Goal: Information Seeking & Learning: Learn about a topic

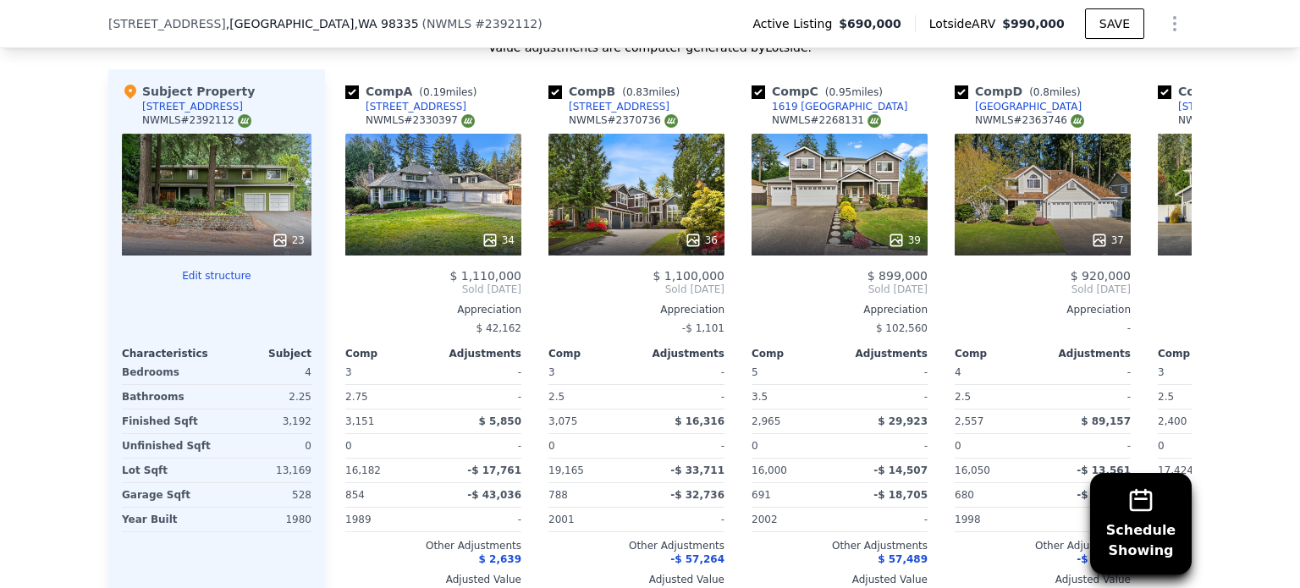
scroll to position [1965, 0]
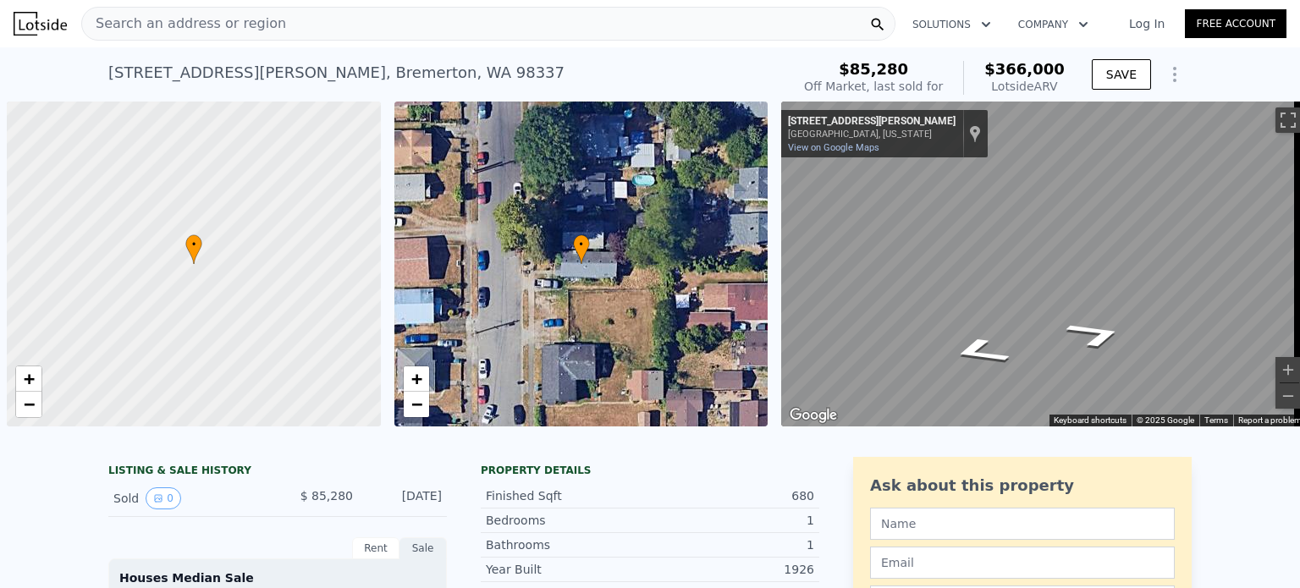
click at [312, 29] on div "Search an address or region" at bounding box center [488, 24] width 814 height 34
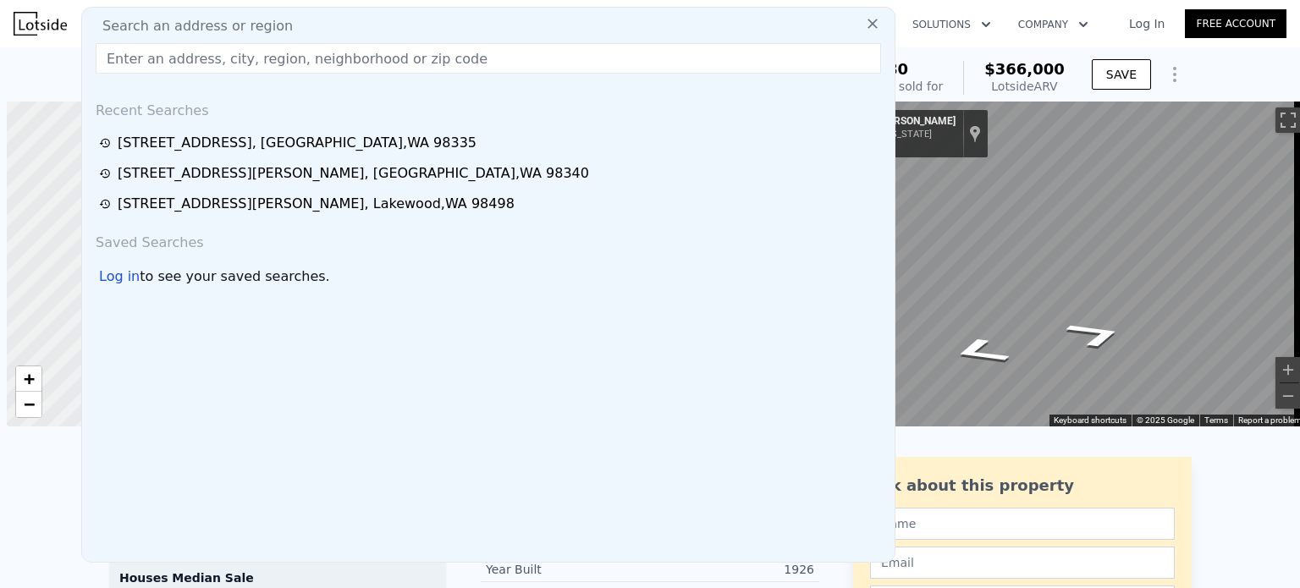
scroll to position [0, 7]
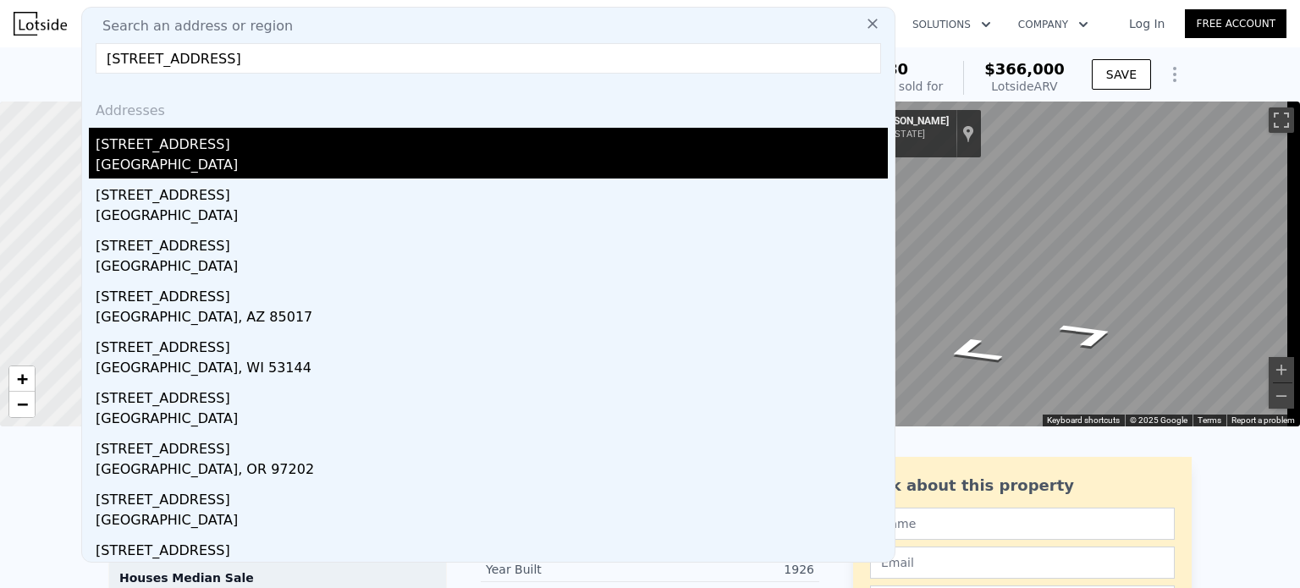
type input "[STREET_ADDRESS]"
click at [190, 146] on div "[STREET_ADDRESS]" at bounding box center [492, 141] width 792 height 27
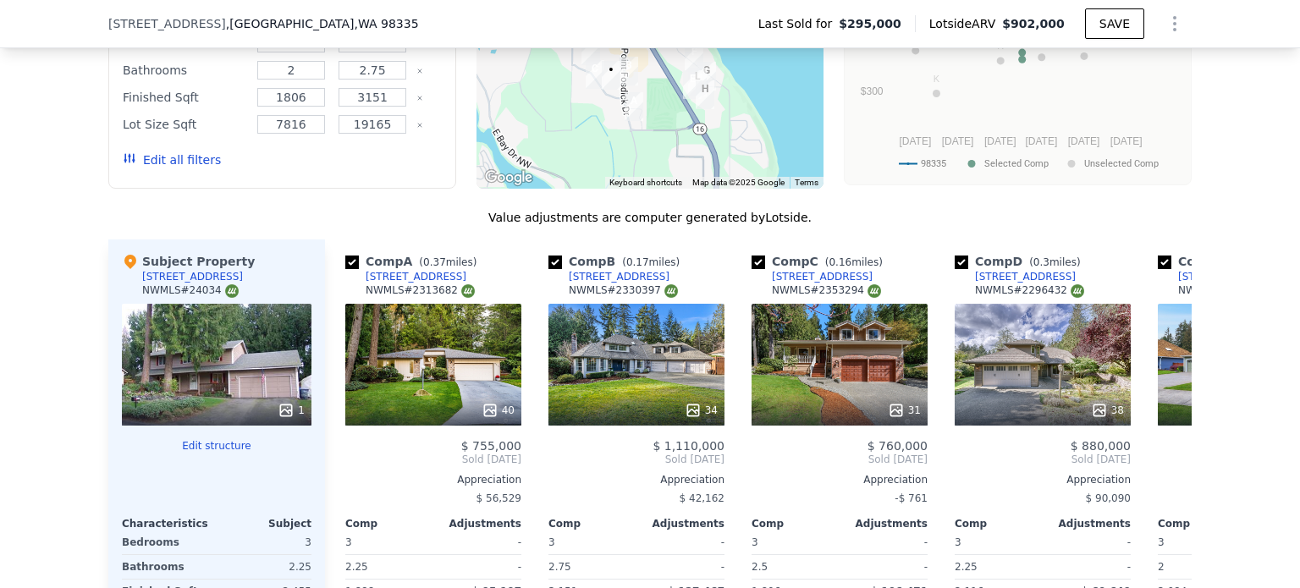
scroll to position [1786, 0]
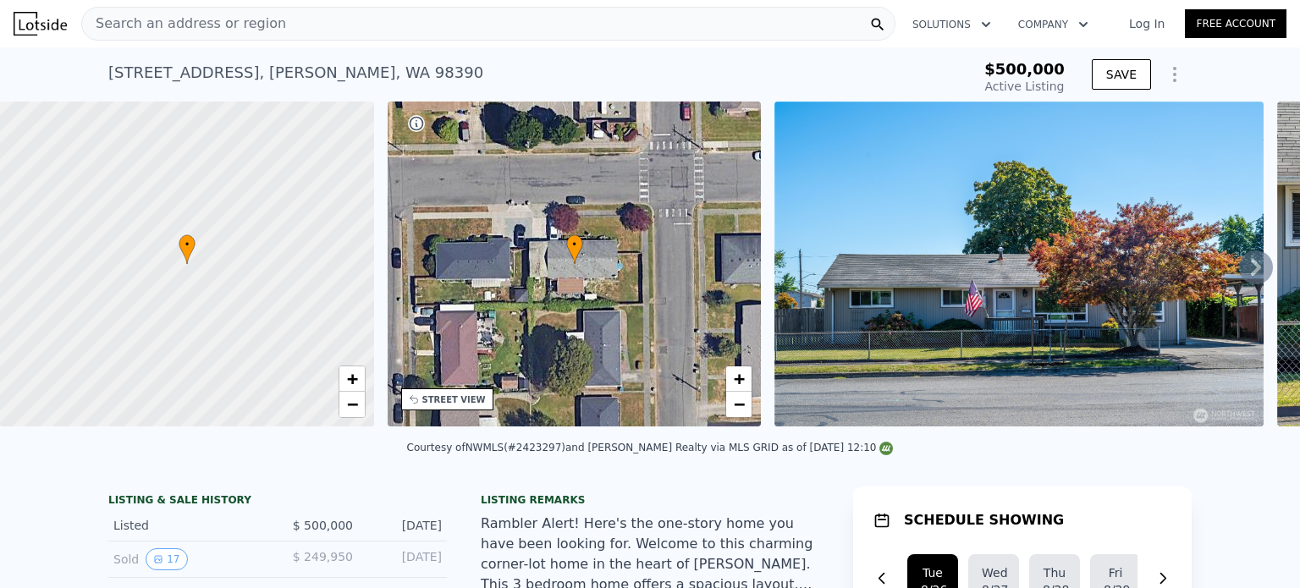
click at [240, 27] on span "Search an address or region" at bounding box center [184, 24] width 204 height 20
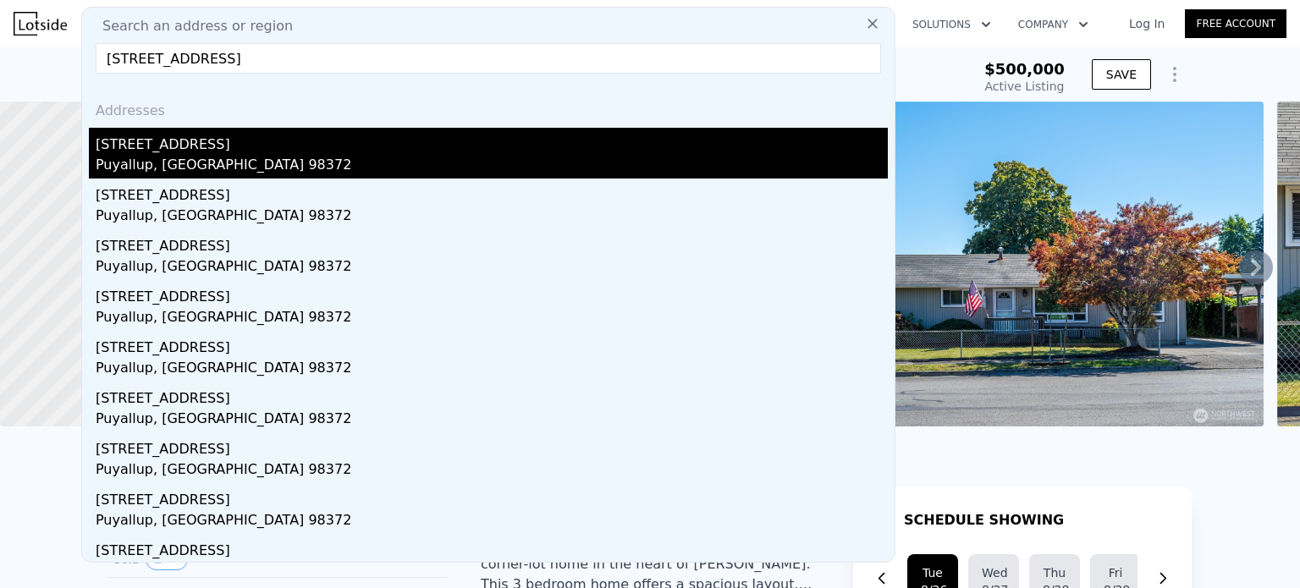
type input "310 13th St SE, Puyallup, WA 98372"
click at [269, 168] on div "Puyallup, WA 98372" at bounding box center [492, 167] width 792 height 24
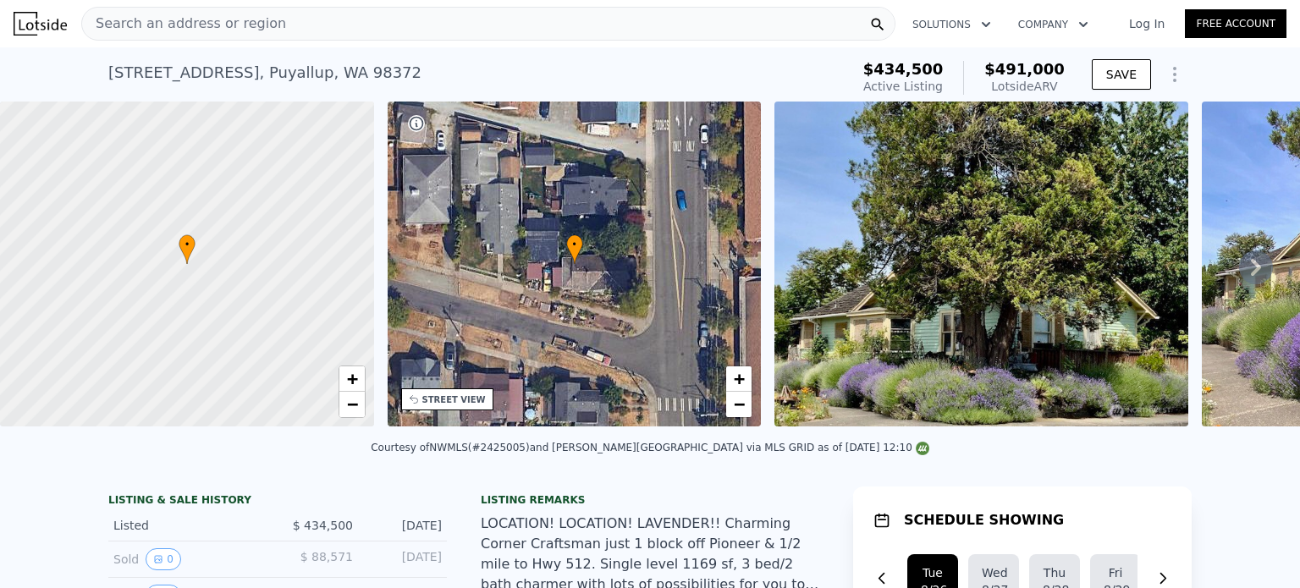
click at [308, 33] on div "Search an address or region" at bounding box center [488, 24] width 814 height 34
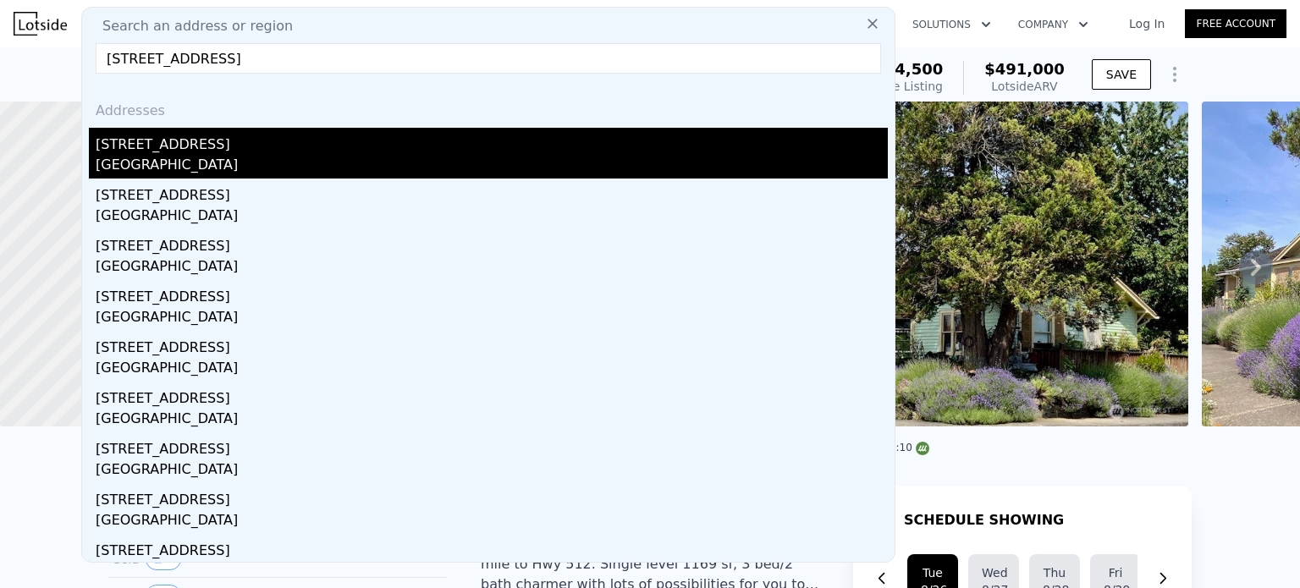
type input "22105 50th ave Ct E Spanaway WA"
click at [189, 145] on div "22105 50th Avenue Ct E" at bounding box center [492, 141] width 792 height 27
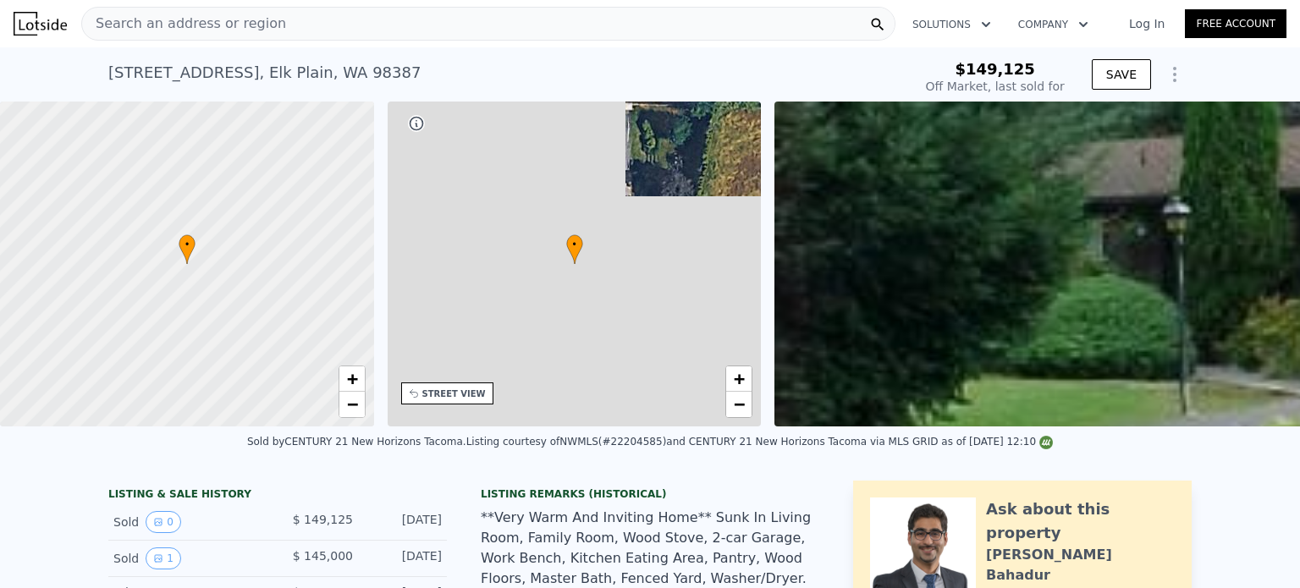
type input "-$ 155,497"
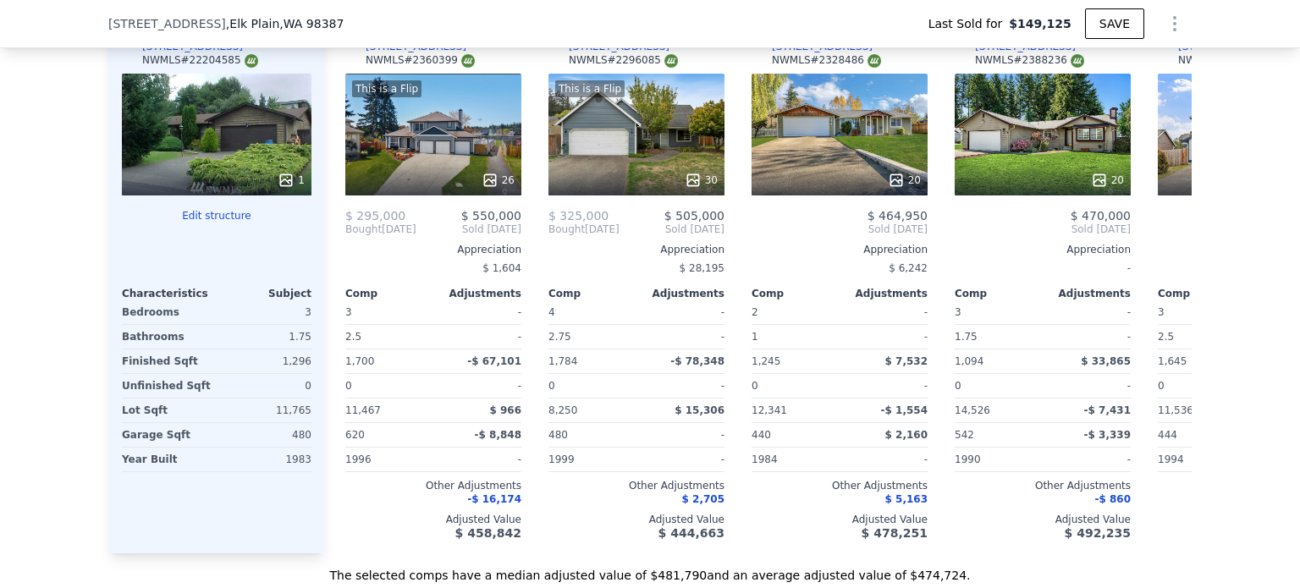
scroll to position [1690, 0]
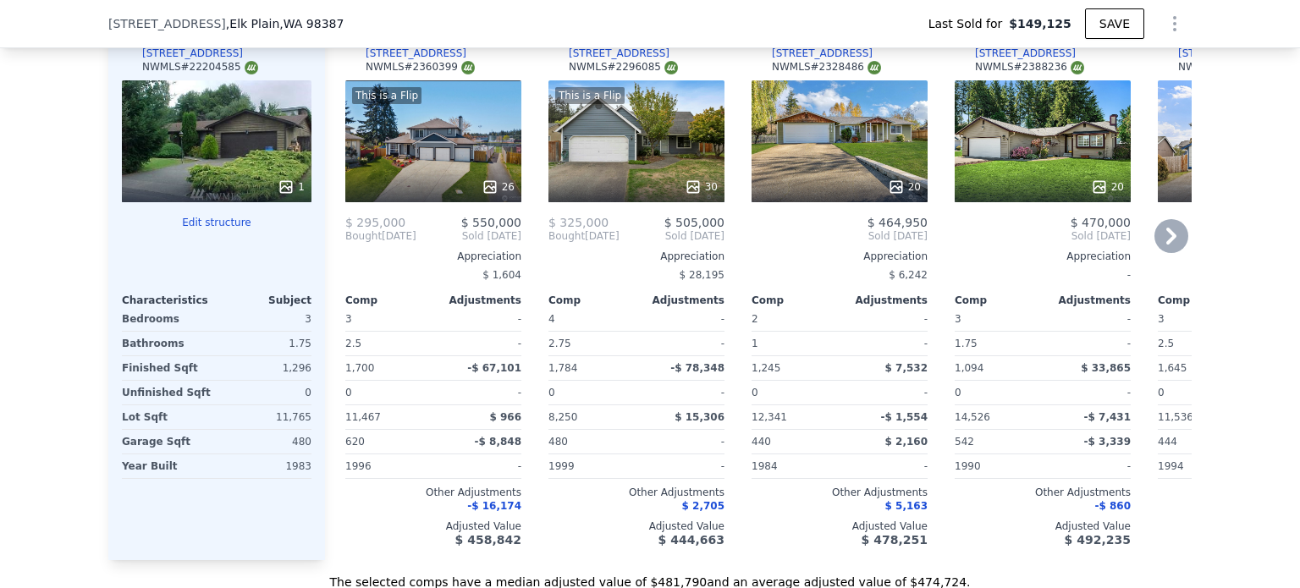
type input "$ 471,000"
type input "$ 282,221"
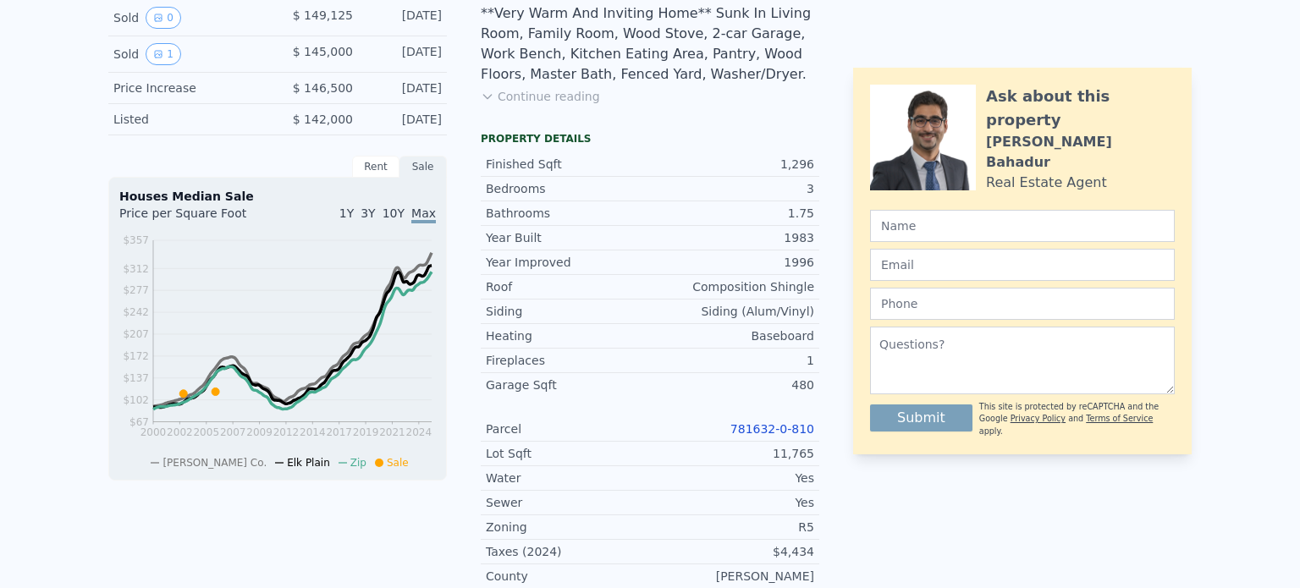
scroll to position [0, 0]
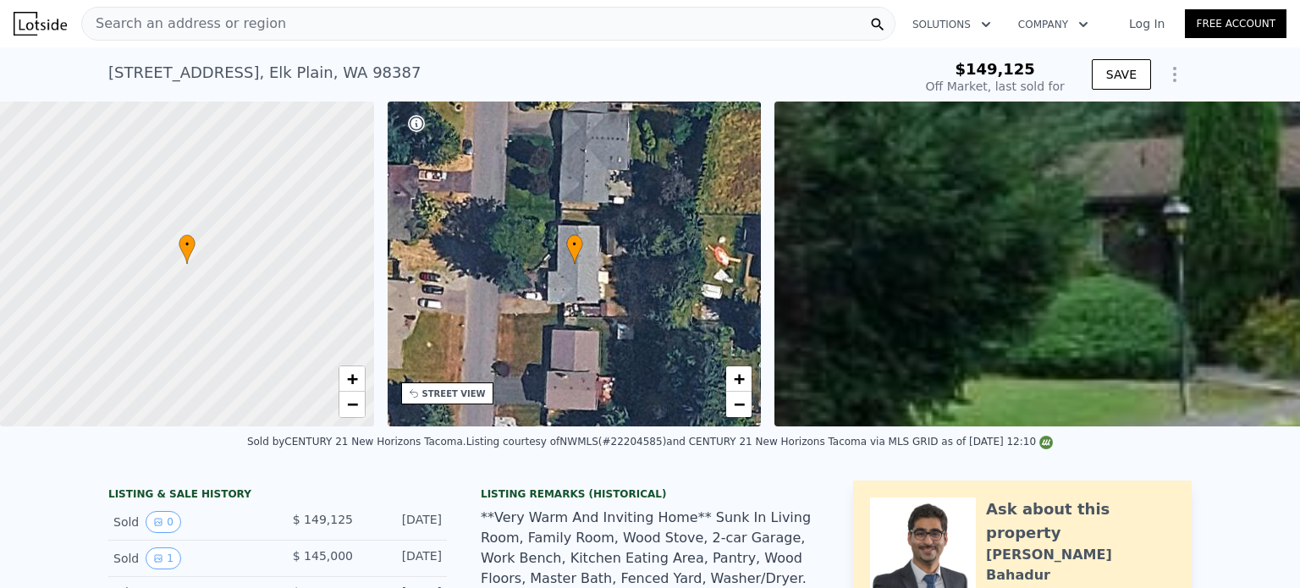
click at [244, 19] on span "Search an address or region" at bounding box center [184, 24] width 204 height 20
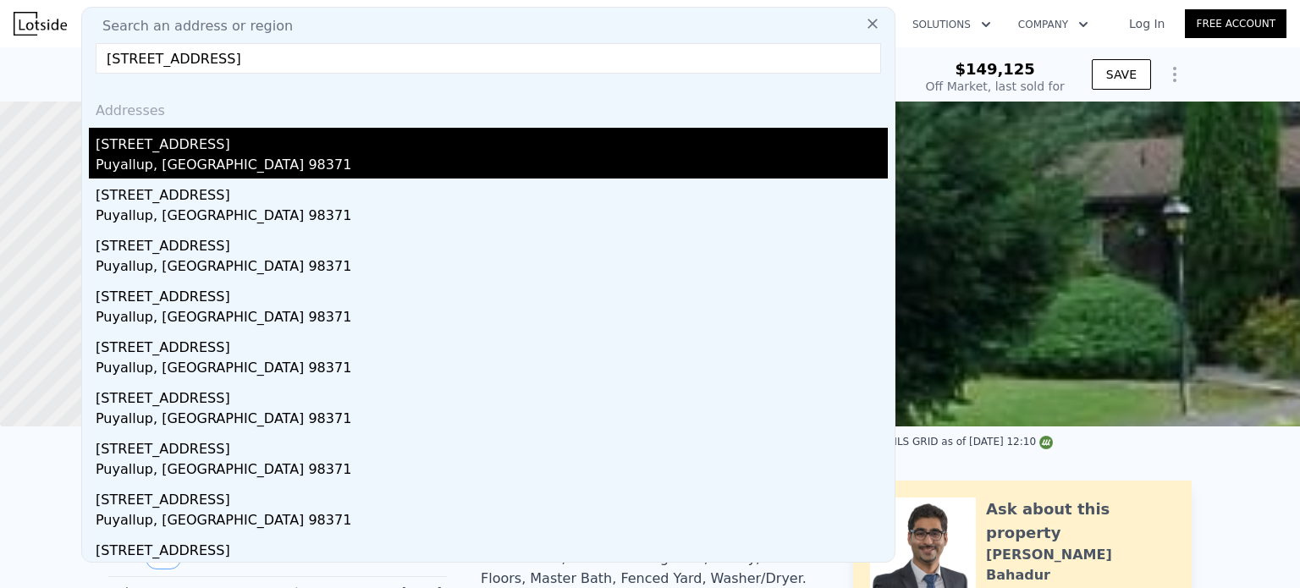
type input "1225 21st St SW, Puyallup, WA 98371"
click at [229, 165] on div "Puyallup, WA 98371" at bounding box center [492, 167] width 792 height 24
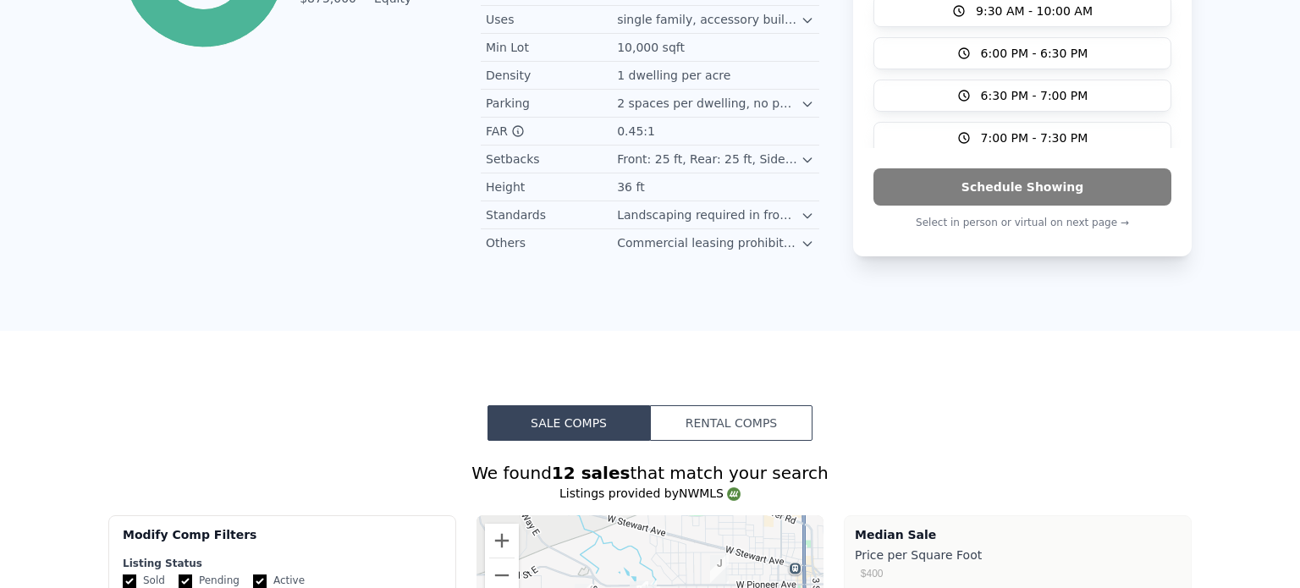
scroll to position [54, 0]
